Goal: Ask a question

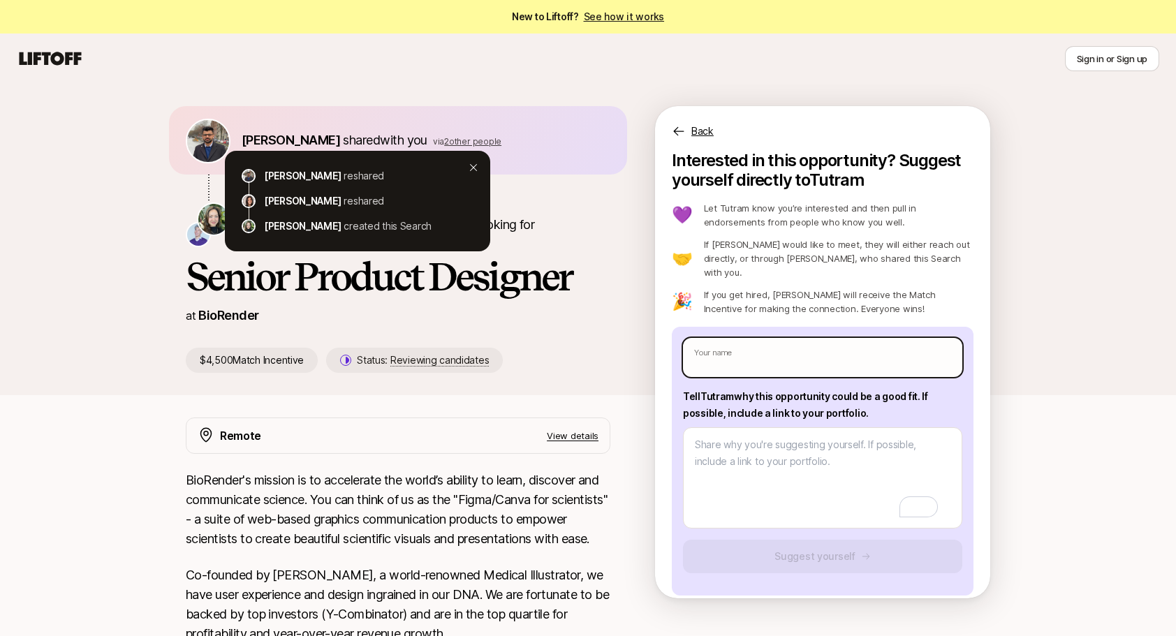
click at [762, 345] on input "text" at bounding box center [822, 357] width 279 height 39
type textarea "x"
type input "S"
type textarea "x"
type input "Sr"
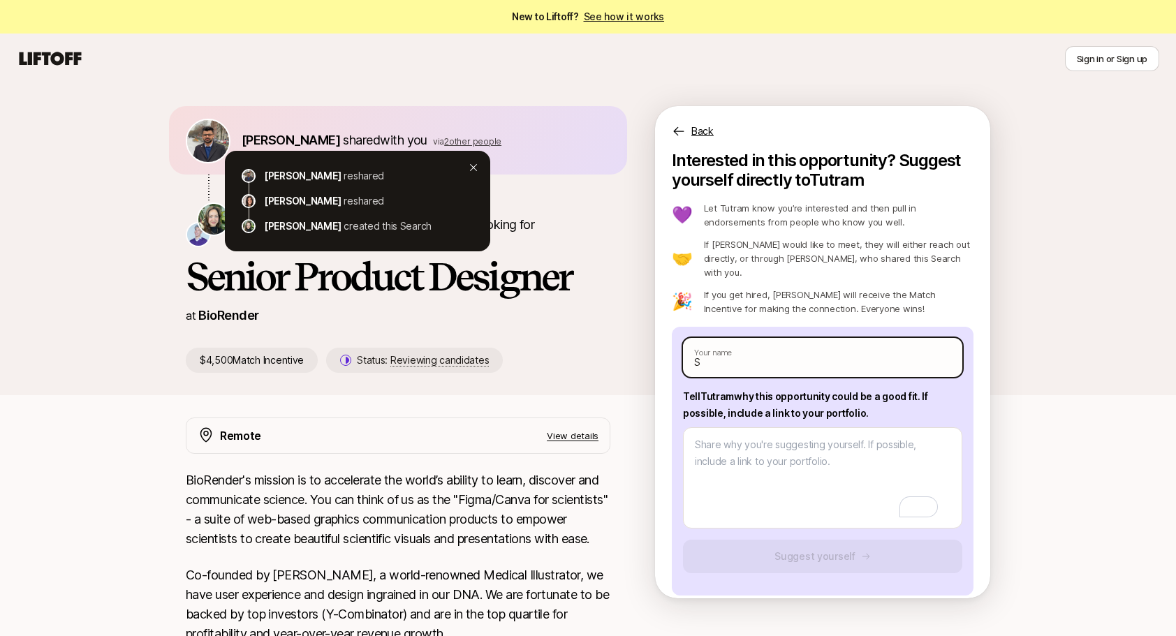
type textarea "x"
type input "Sra"
type textarea "x"
